Goal: Task Accomplishment & Management: Use online tool/utility

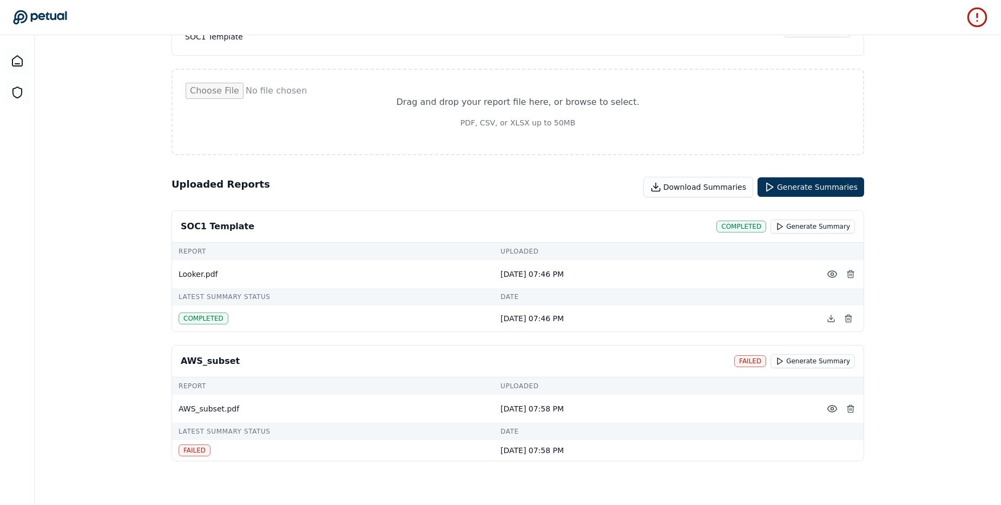
scroll to position [112, 0]
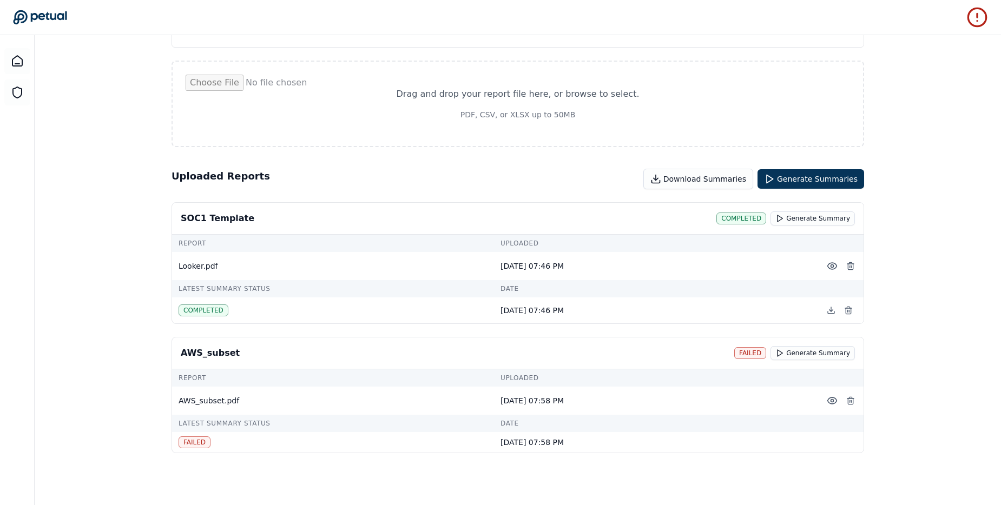
click at [228, 275] on td "Looker.pdf" at bounding box center [333, 266] width 322 height 28
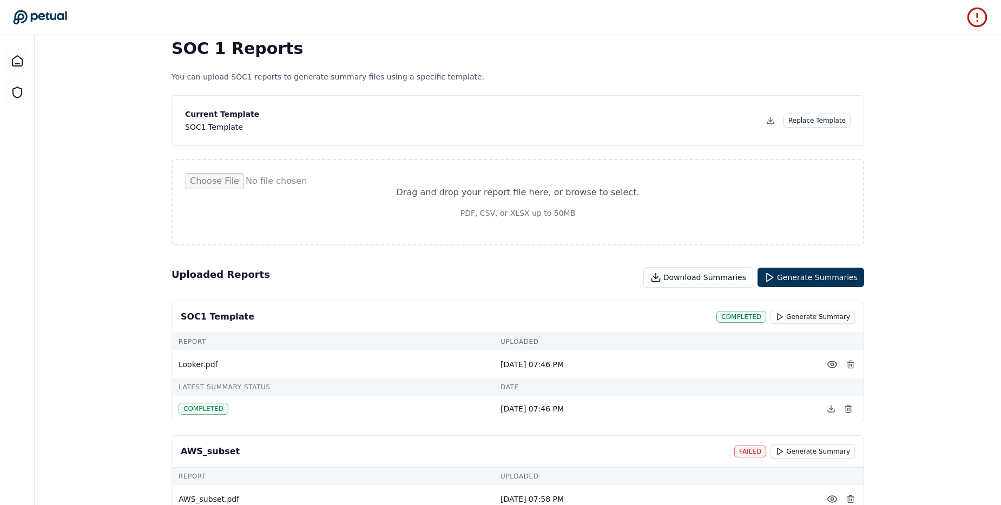
scroll to position [0, 0]
